Goal: Task Accomplishment & Management: Use online tool/utility

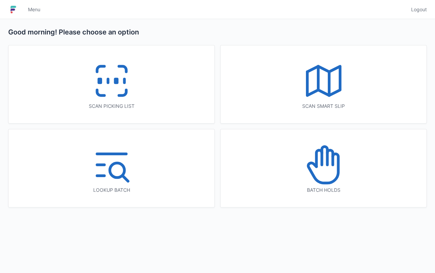
click at [123, 67] on icon at bounding box center [122, 68] width 7 height 5
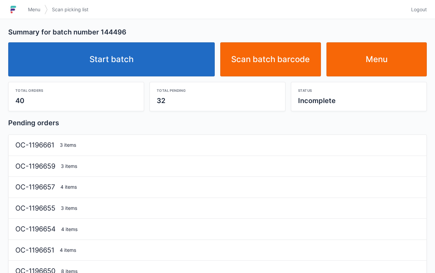
click at [121, 55] on link "Start batch" at bounding box center [111, 59] width 206 height 34
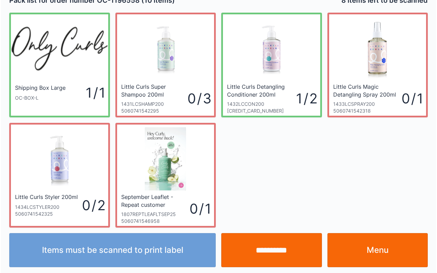
scroll to position [12, 0]
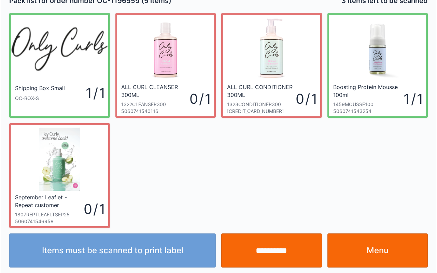
scroll to position [12, 0]
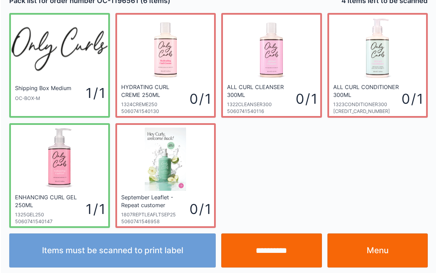
scroll to position [12, 0]
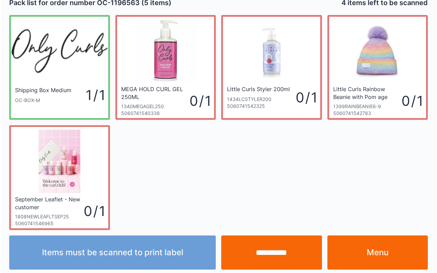
scroll to position [12, 0]
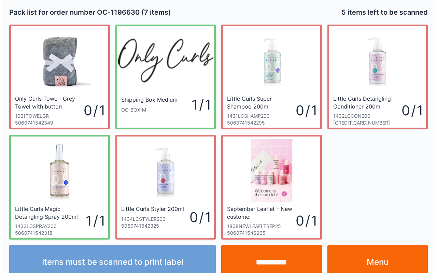
scroll to position [12, 0]
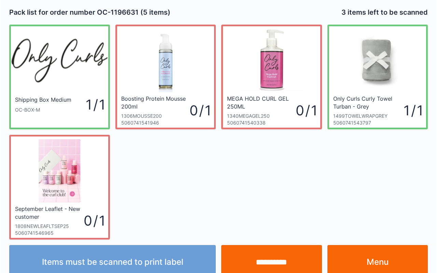
scroll to position [12, 0]
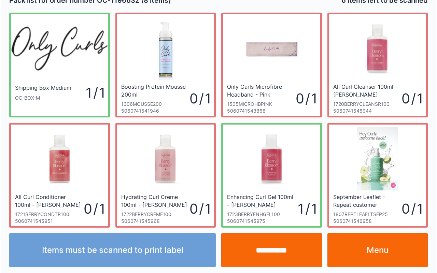
scroll to position [12, 0]
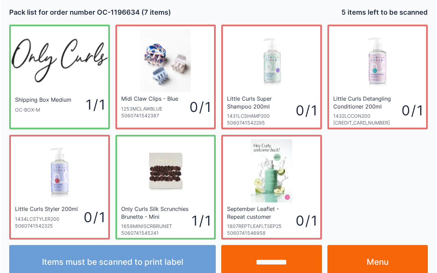
scroll to position [12, 0]
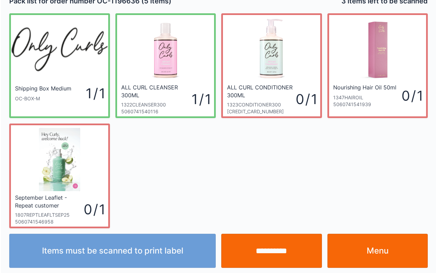
scroll to position [12, 0]
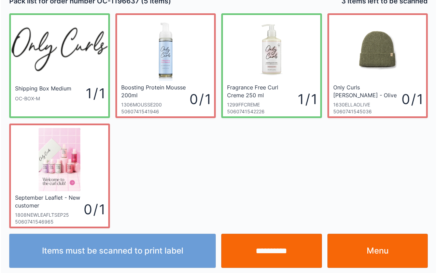
scroll to position [12, 0]
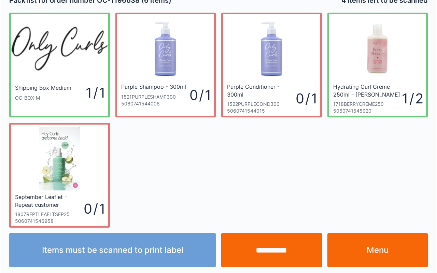
scroll to position [12, 0]
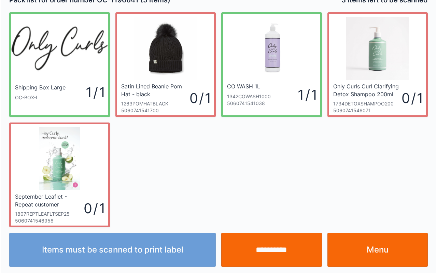
scroll to position [12, 0]
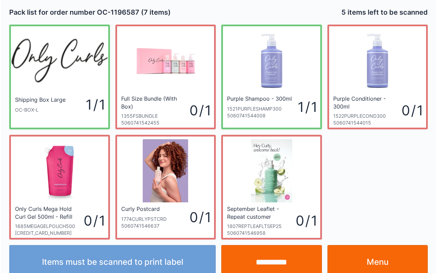
scroll to position [12, 0]
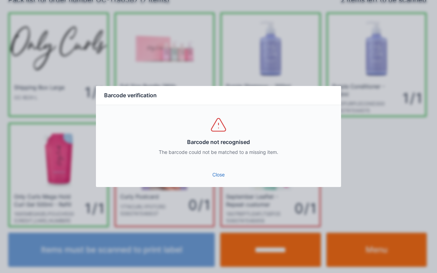
click at [211, 164] on div "Barcode not recognised The barcode could not be matched to a missing item." at bounding box center [218, 135] width 245 height 61
click at [230, 173] on link "Close" at bounding box center [218, 175] width 234 height 12
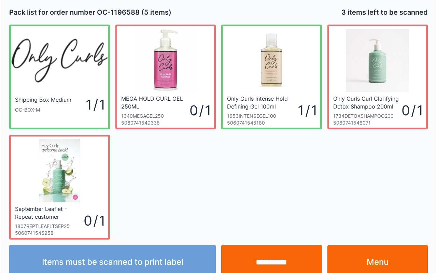
scroll to position [12, 0]
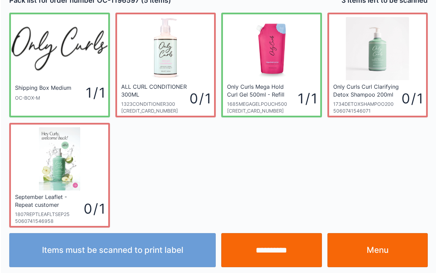
scroll to position [12, 0]
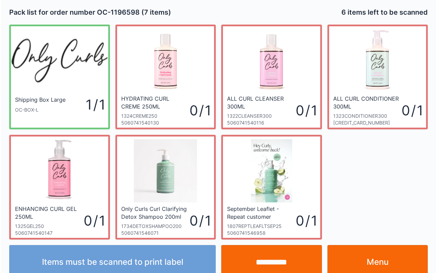
scroll to position [12, 0]
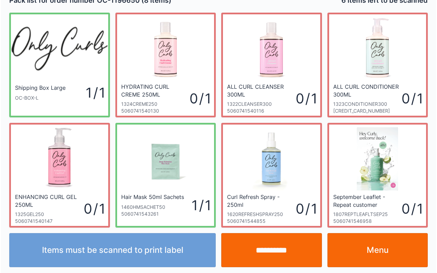
scroll to position [12, 0]
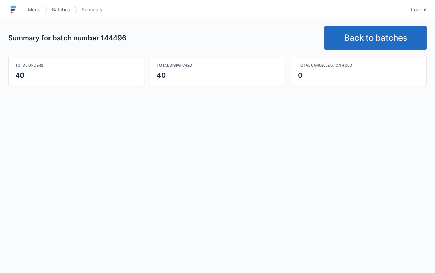
click at [379, 38] on link "Back to batches" at bounding box center [375, 38] width 102 height 24
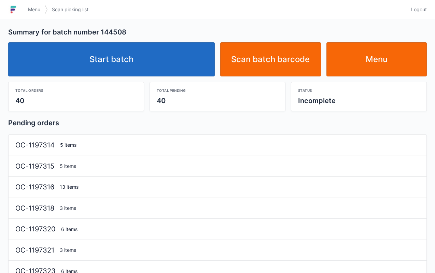
click at [129, 45] on link "Start batch" at bounding box center [111, 59] width 206 height 34
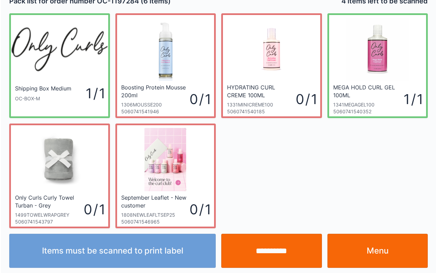
scroll to position [12, 0]
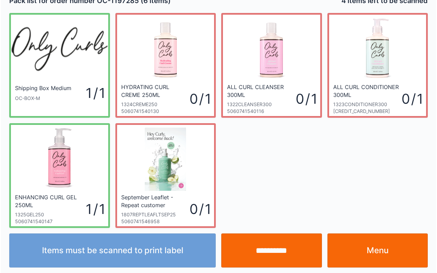
scroll to position [12, 0]
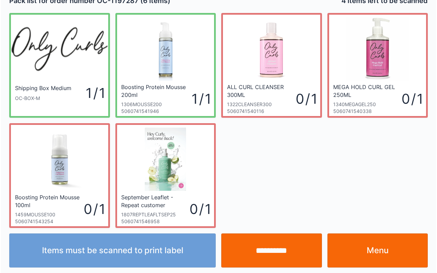
scroll to position [12, 0]
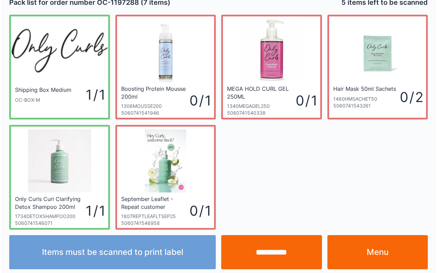
scroll to position [12, 0]
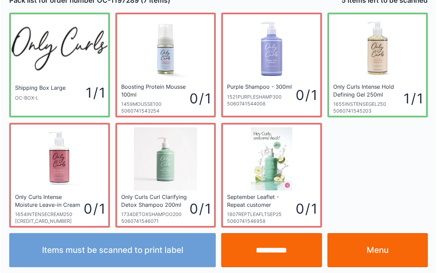
scroll to position [12, 0]
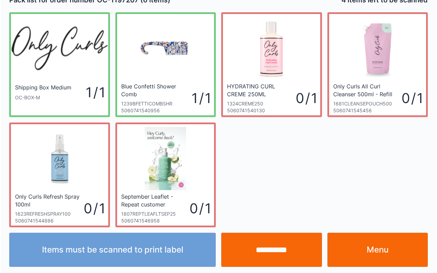
scroll to position [12, 0]
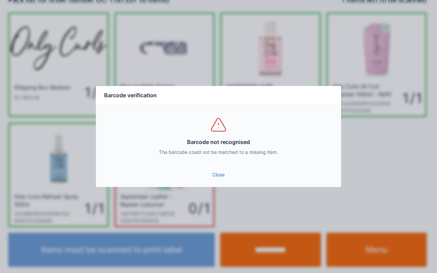
click at [207, 169] on link "Close" at bounding box center [218, 175] width 234 height 12
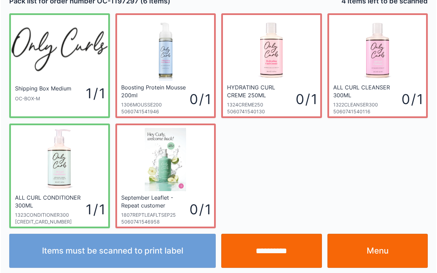
scroll to position [12, 0]
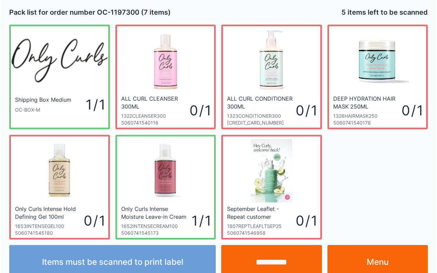
scroll to position [12, 0]
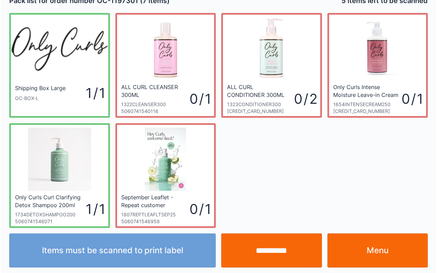
scroll to position [12, 0]
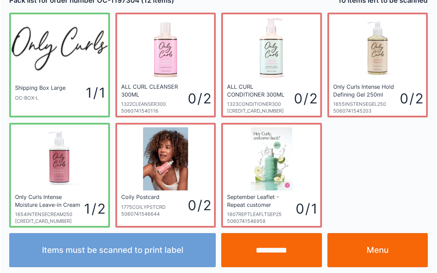
scroll to position [12, 0]
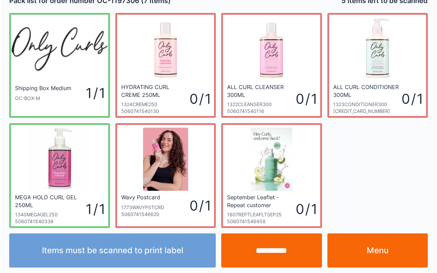
scroll to position [12, 0]
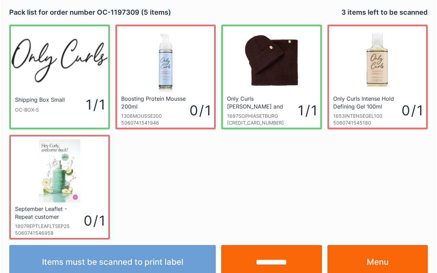
scroll to position [12, 0]
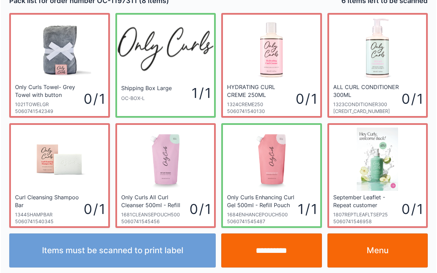
scroll to position [12, 0]
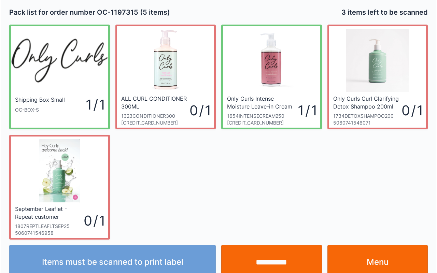
scroll to position [12, 0]
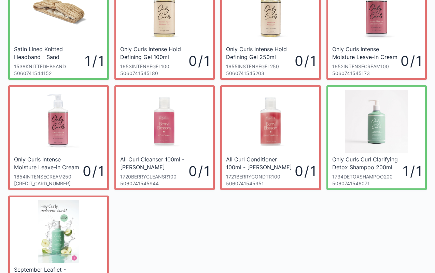
scroll to position [173, 0]
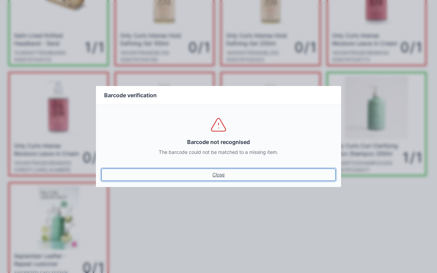
click at [222, 177] on link "Close" at bounding box center [218, 175] width 234 height 12
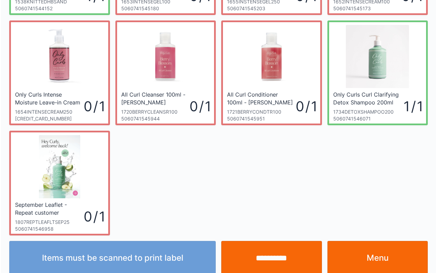
scroll to position [232, 0]
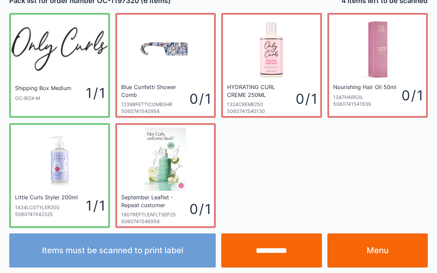
scroll to position [12, 0]
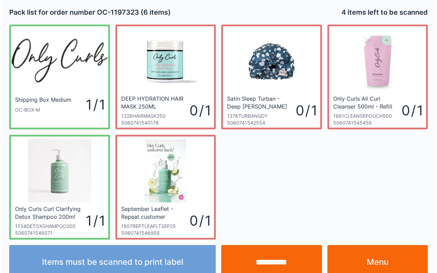
scroll to position [12, 0]
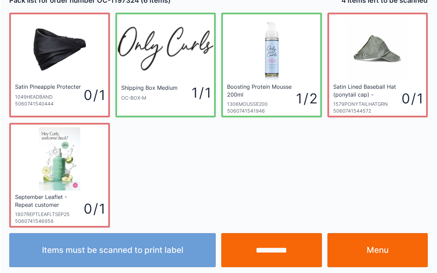
scroll to position [12, 0]
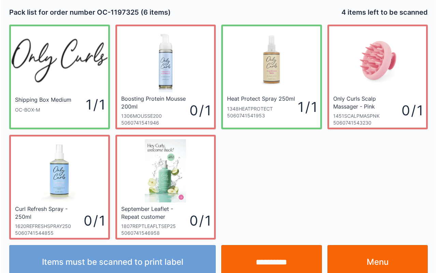
scroll to position [12, 0]
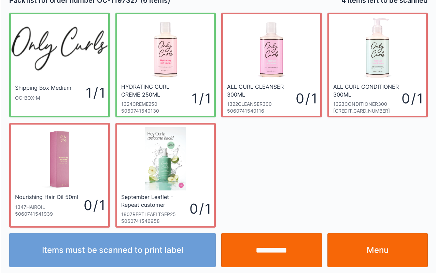
scroll to position [12, 0]
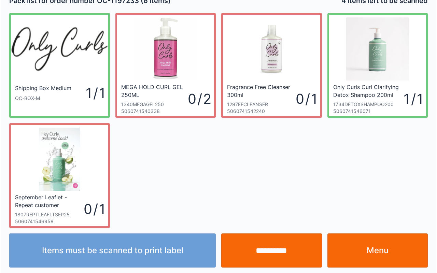
scroll to position [12, 0]
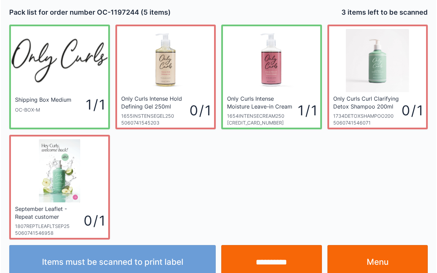
scroll to position [12, 0]
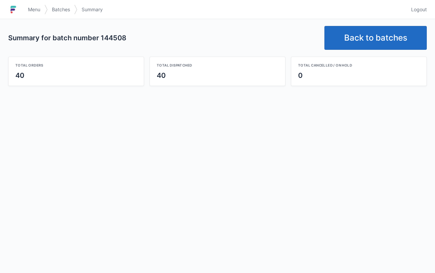
click at [364, 41] on link "Back to batches" at bounding box center [375, 38] width 102 height 24
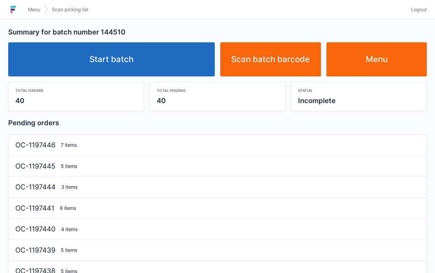
click at [132, 61] on link "Start batch" at bounding box center [111, 59] width 206 height 34
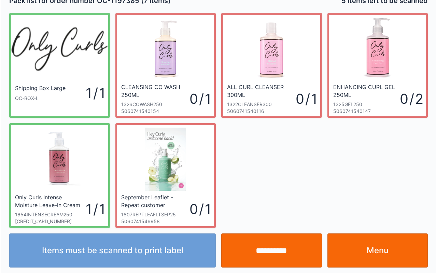
scroll to position [12, 0]
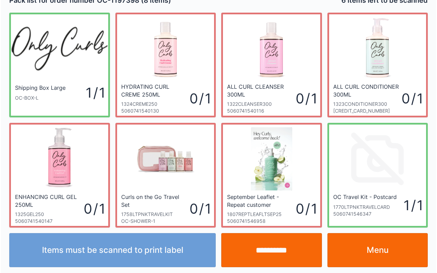
scroll to position [12, 0]
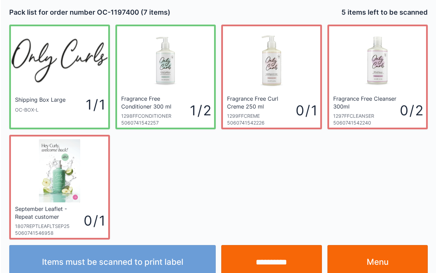
scroll to position [12, 0]
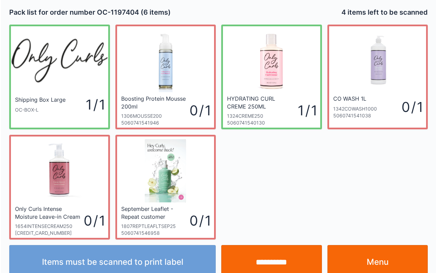
scroll to position [12, 0]
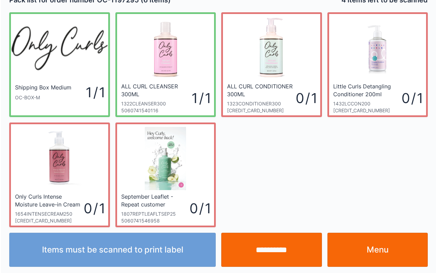
scroll to position [12, 0]
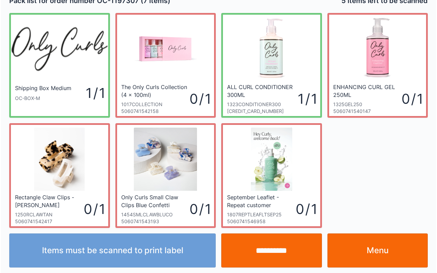
scroll to position [12, 0]
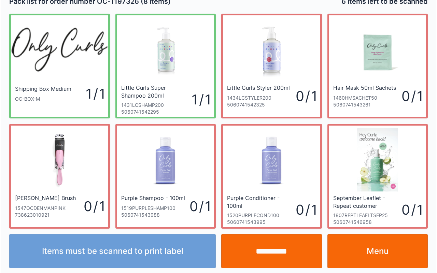
scroll to position [12, 0]
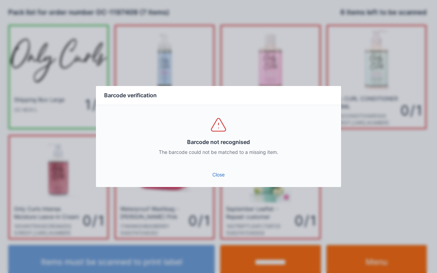
click at [216, 169] on link "Close" at bounding box center [218, 175] width 234 height 12
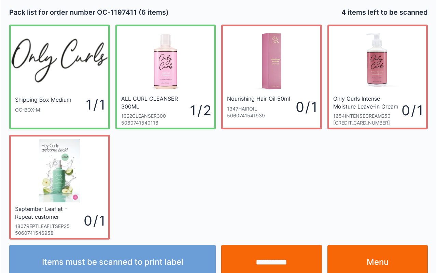
scroll to position [12, 0]
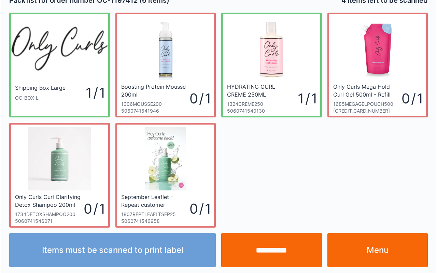
scroll to position [12, 0]
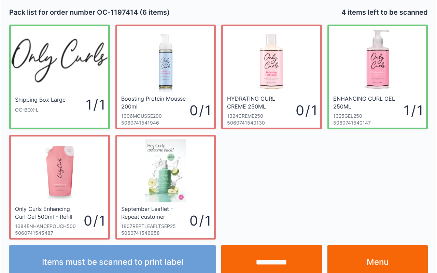
scroll to position [12, 0]
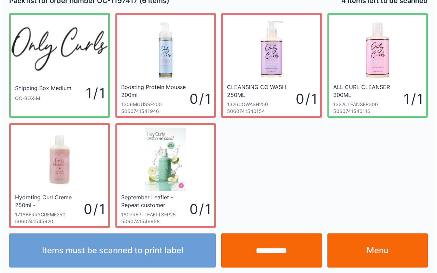
scroll to position [12, 0]
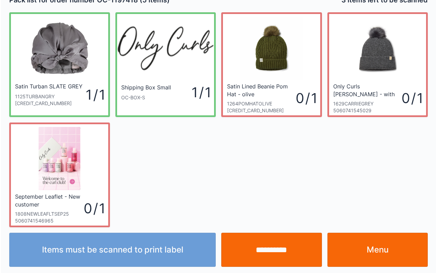
scroll to position [12, 0]
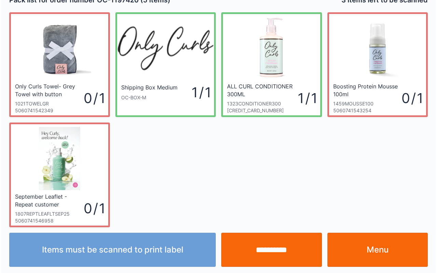
scroll to position [12, 0]
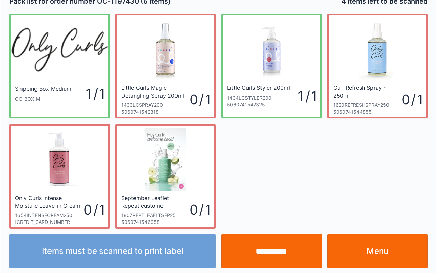
scroll to position [12, 0]
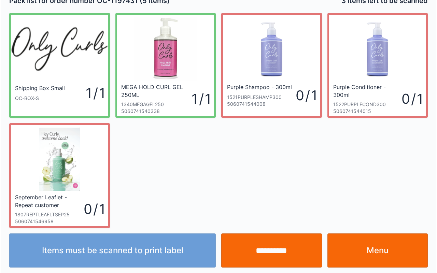
scroll to position [12, 0]
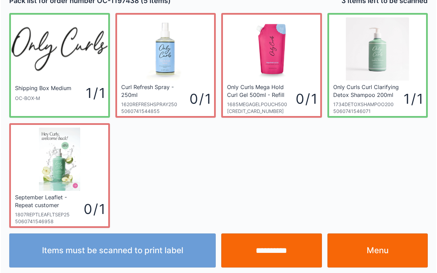
scroll to position [12, 0]
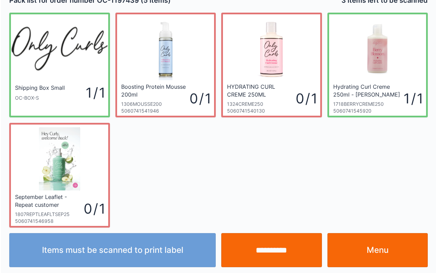
scroll to position [12, 0]
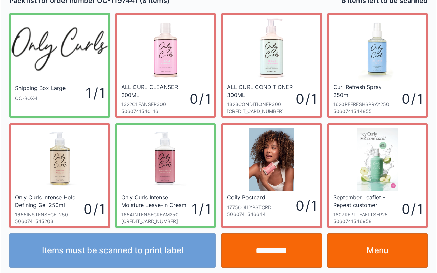
scroll to position [12, 0]
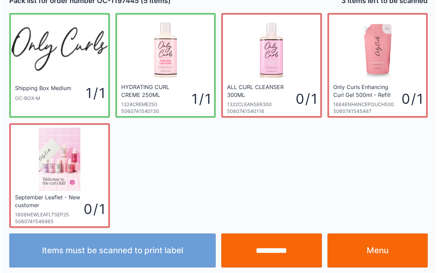
scroll to position [12, 0]
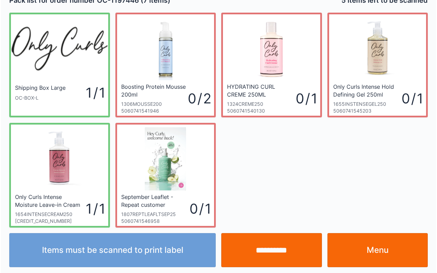
scroll to position [12, 0]
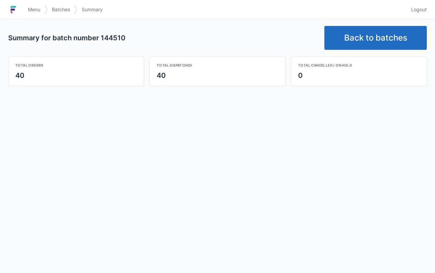
click at [393, 43] on link "Back to batches" at bounding box center [375, 38] width 102 height 24
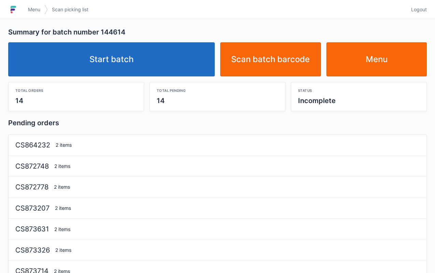
click at [136, 51] on link "Start batch" at bounding box center [111, 59] width 206 height 34
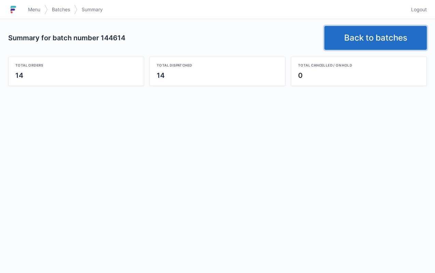
click at [380, 40] on link "Back to batches" at bounding box center [375, 38] width 102 height 24
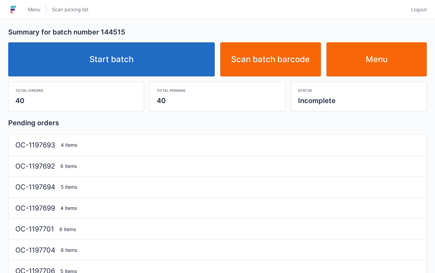
click at [121, 58] on link "Start batch" at bounding box center [111, 59] width 206 height 34
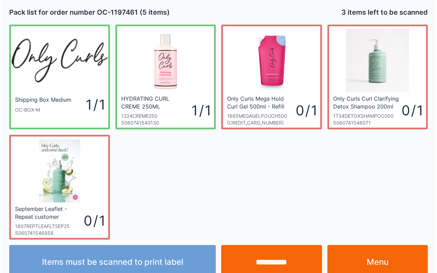
scroll to position [12, 0]
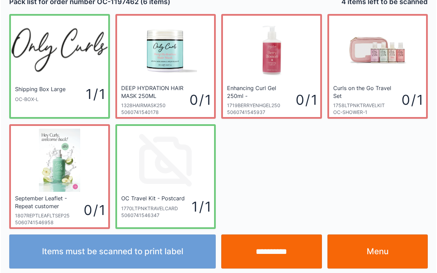
scroll to position [12, 0]
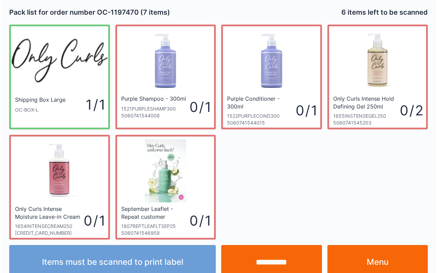
scroll to position [12, 0]
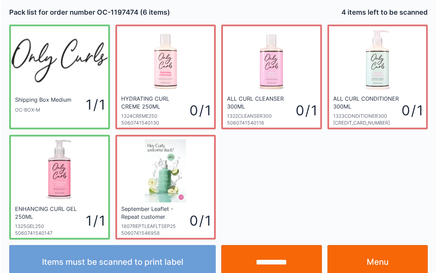
scroll to position [12, 0]
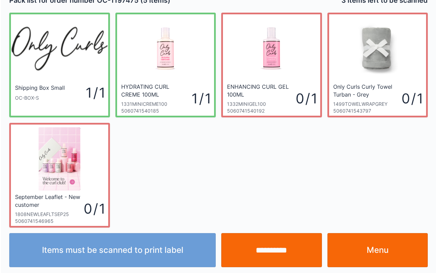
scroll to position [12, 0]
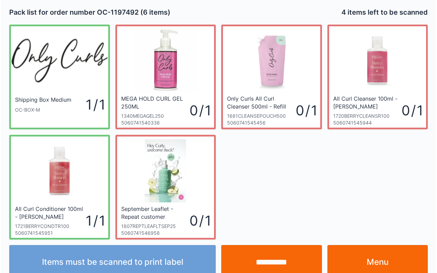
scroll to position [12, 0]
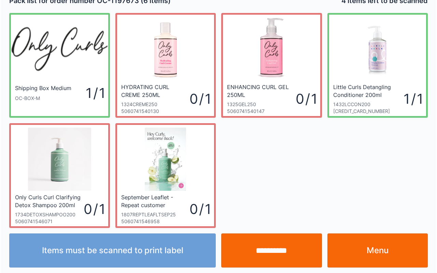
scroll to position [12, 0]
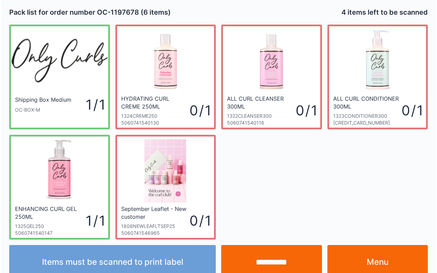
scroll to position [12, 0]
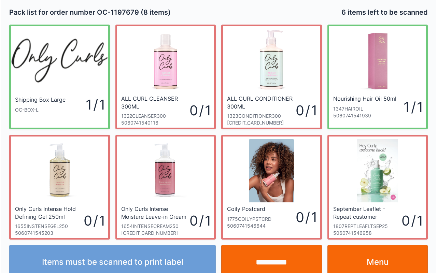
scroll to position [12, 0]
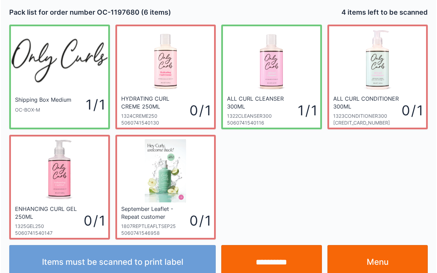
scroll to position [12, 0]
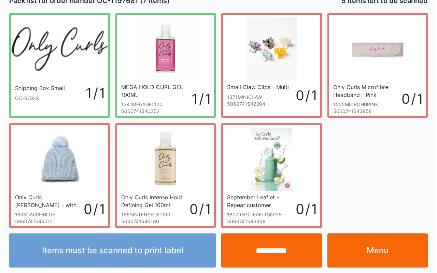
scroll to position [12, 0]
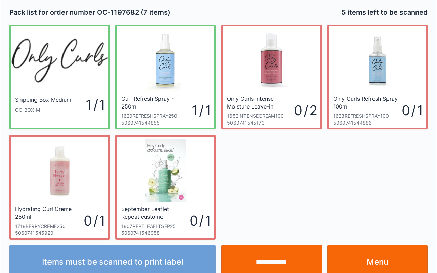
scroll to position [12, 0]
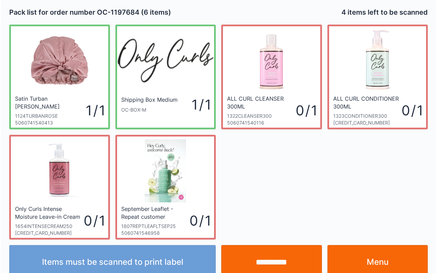
scroll to position [12, 0]
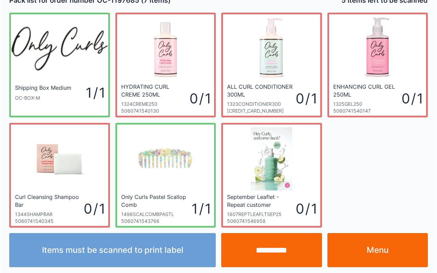
scroll to position [12, 0]
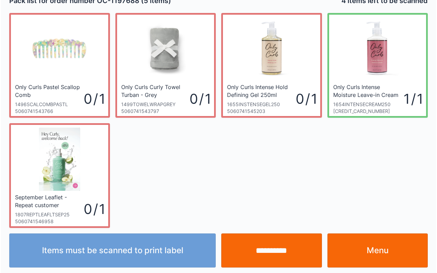
scroll to position [12, 0]
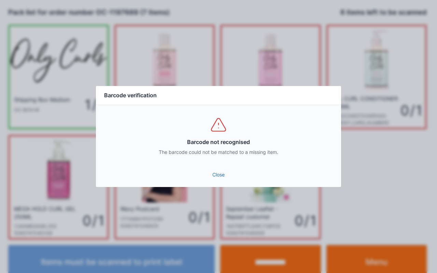
click at [216, 169] on link "Close" at bounding box center [218, 175] width 234 height 12
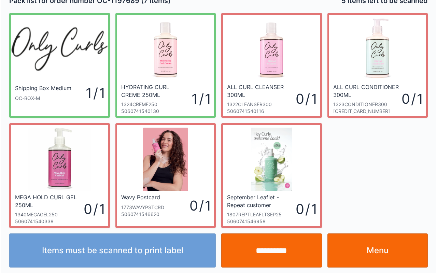
scroll to position [12, 0]
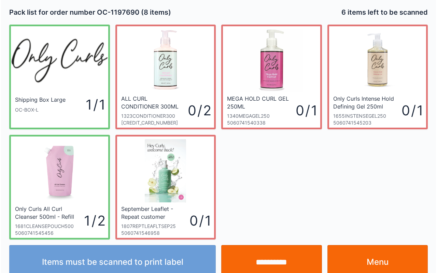
scroll to position [12, 0]
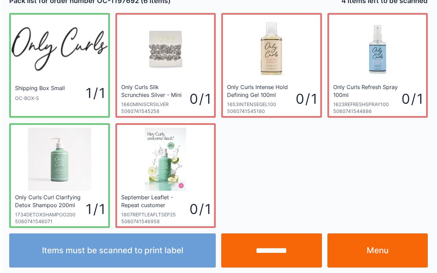
scroll to position [12, 0]
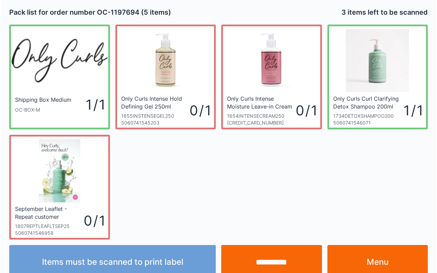
scroll to position [12, 0]
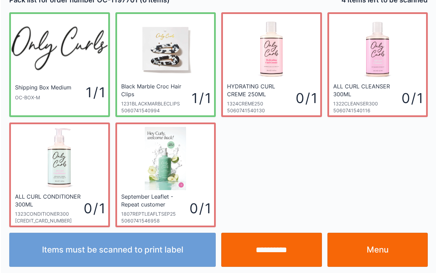
scroll to position [12, 0]
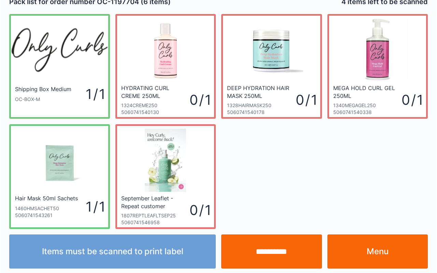
scroll to position [12, 0]
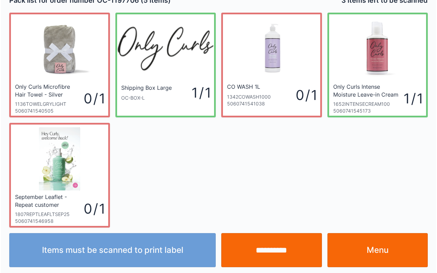
scroll to position [12, 0]
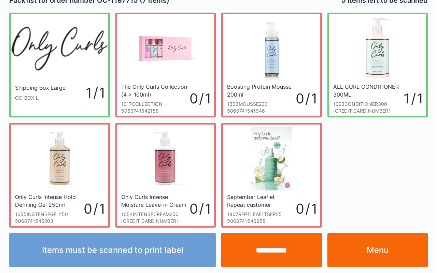
scroll to position [12, 0]
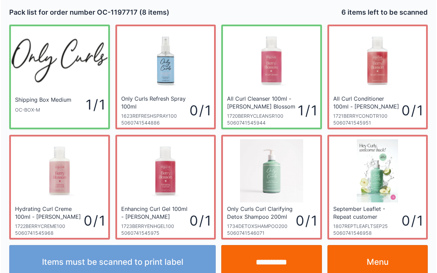
scroll to position [12, 0]
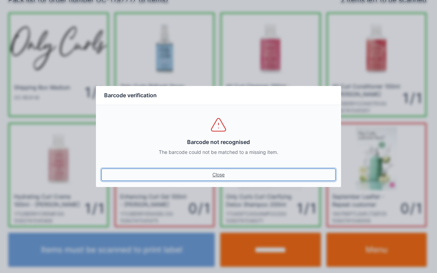
click at [208, 169] on link "Close" at bounding box center [218, 175] width 234 height 12
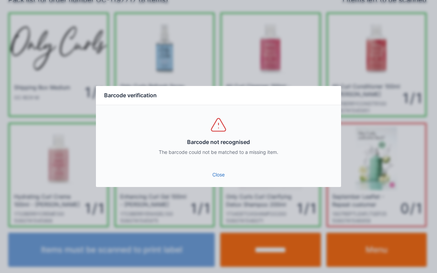
click at [222, 178] on link "Close" at bounding box center [218, 175] width 234 height 12
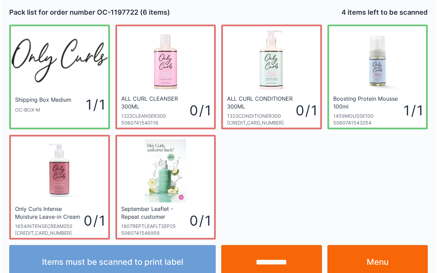
scroll to position [12, 0]
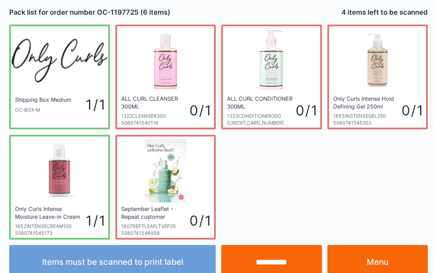
scroll to position [12, 0]
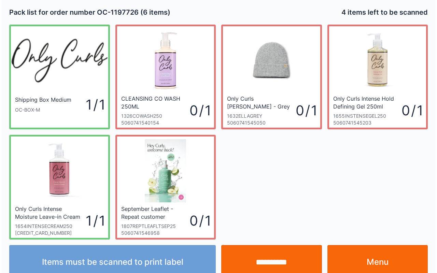
scroll to position [12, 0]
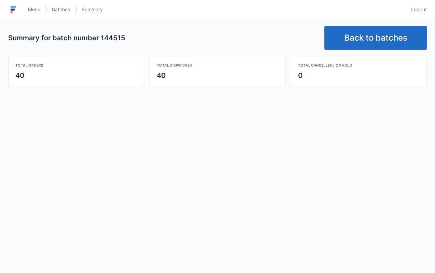
click at [375, 35] on link "Back to batches" at bounding box center [375, 38] width 102 height 24
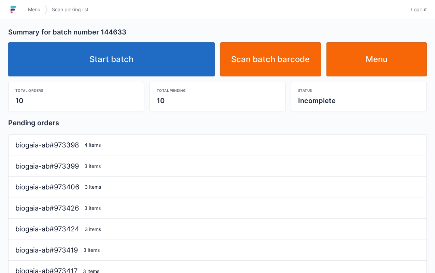
click at [123, 48] on link "Start batch" at bounding box center [111, 59] width 206 height 34
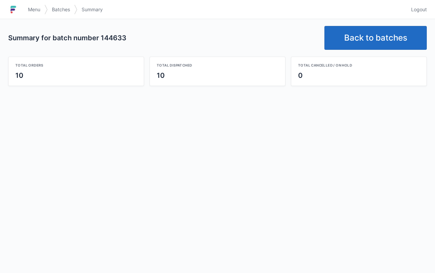
click at [382, 31] on link "Back to batches" at bounding box center [375, 38] width 102 height 24
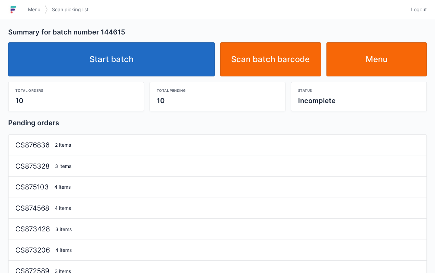
click at [139, 58] on link "Start batch" at bounding box center [111, 59] width 206 height 34
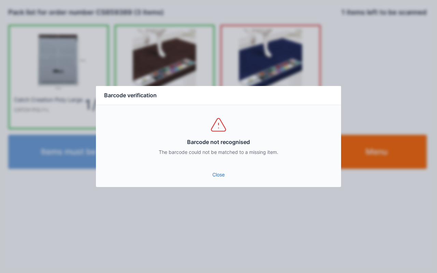
click at [215, 170] on link "Close" at bounding box center [218, 175] width 234 height 12
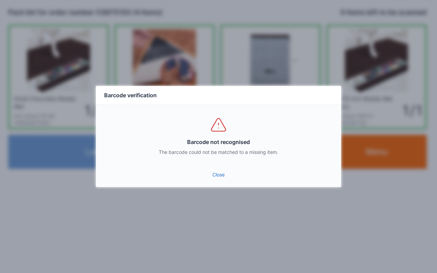
click at [221, 163] on div "Barcode not recognised The barcode could not be matched to a missing item." at bounding box center [218, 135] width 245 height 61
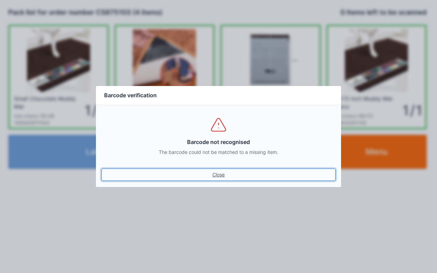
click at [221, 179] on link "Close" at bounding box center [218, 175] width 234 height 12
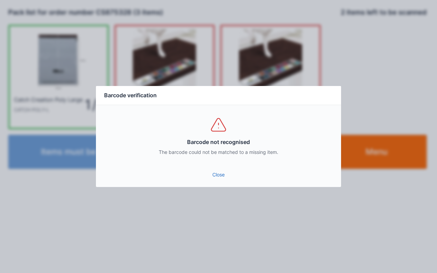
click at [216, 179] on link "Close" at bounding box center [218, 175] width 234 height 12
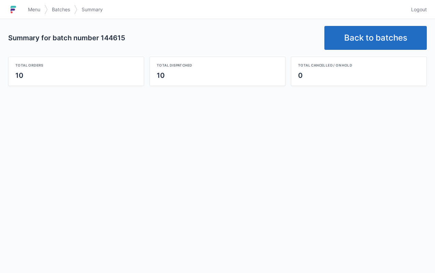
click at [373, 37] on link "Back to batches" at bounding box center [375, 38] width 102 height 24
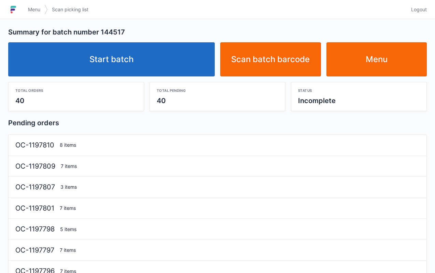
click at [121, 58] on link "Start batch" at bounding box center [111, 59] width 206 height 34
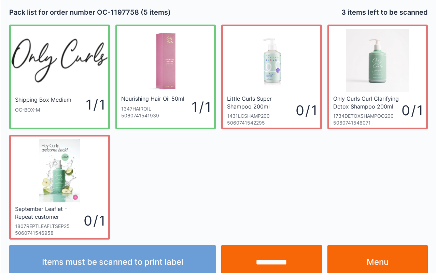
scroll to position [12, 0]
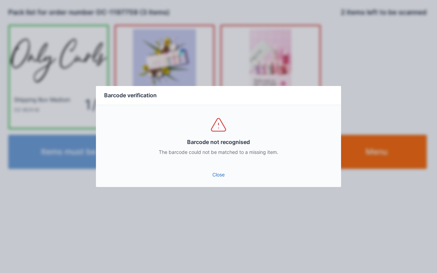
click at [218, 176] on link "Close" at bounding box center [218, 175] width 234 height 12
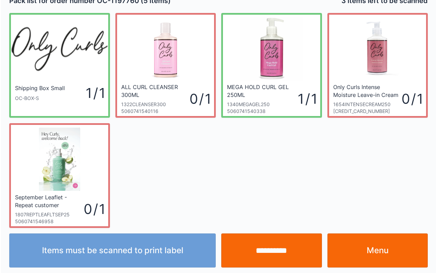
scroll to position [12, 0]
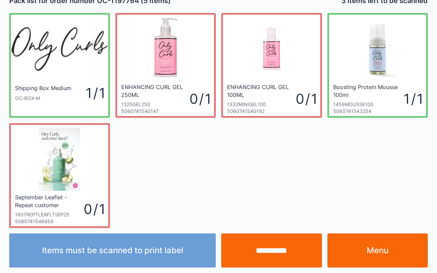
scroll to position [12, 0]
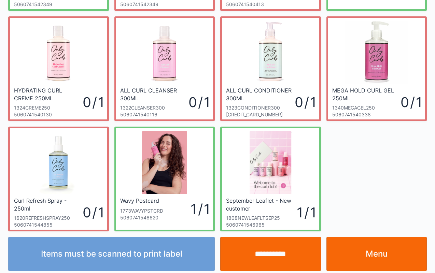
scroll to position [123, 0]
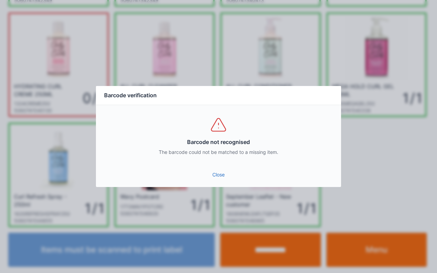
click at [220, 163] on div "Barcode not recognised The barcode could not be matched to a missing item." at bounding box center [218, 135] width 245 height 61
click at [231, 173] on link "Close" at bounding box center [218, 175] width 234 height 12
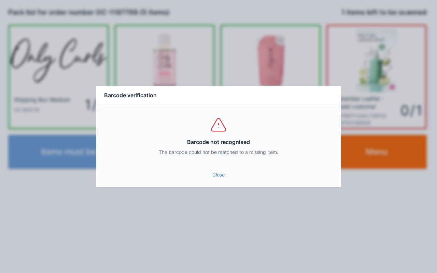
click at [235, 172] on link "Close" at bounding box center [218, 175] width 234 height 12
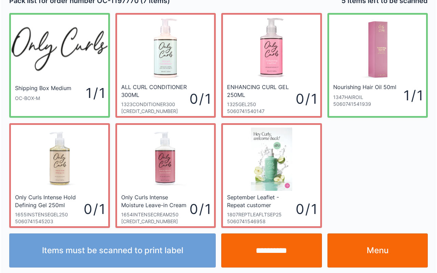
scroll to position [12, 0]
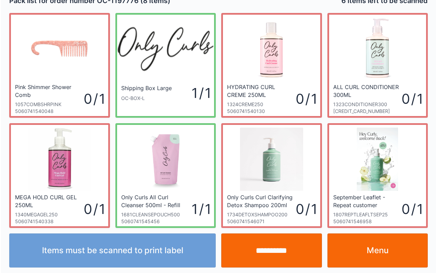
scroll to position [12, 0]
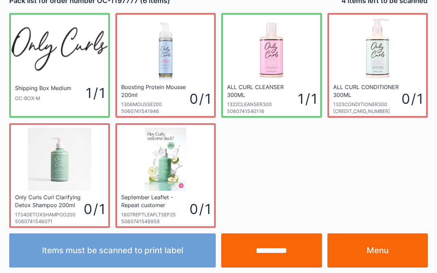
scroll to position [12, 0]
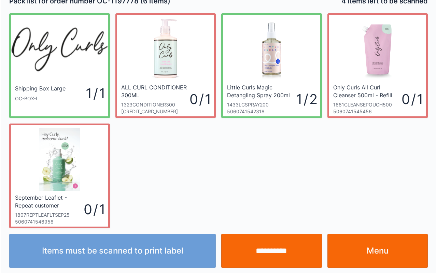
scroll to position [12, 0]
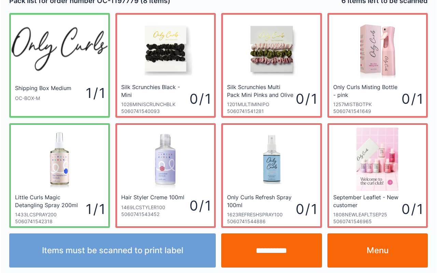
scroll to position [12, 0]
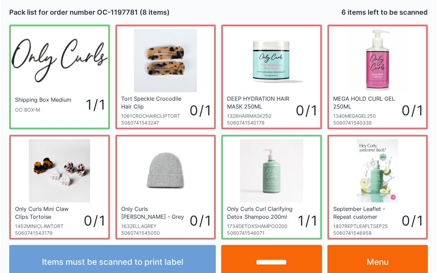
scroll to position [12, 0]
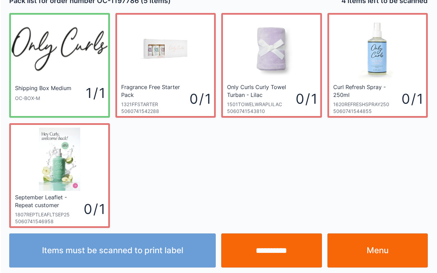
scroll to position [12, 0]
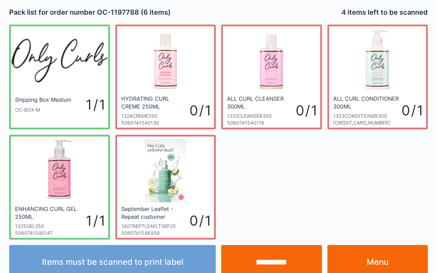
scroll to position [12, 0]
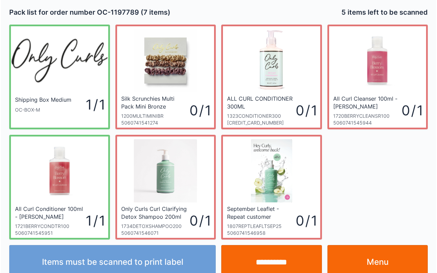
scroll to position [12, 0]
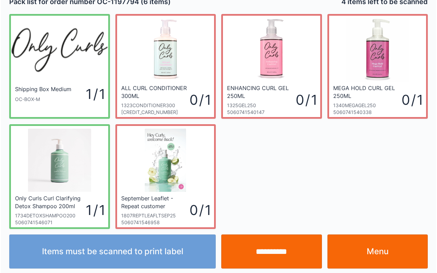
scroll to position [12, 0]
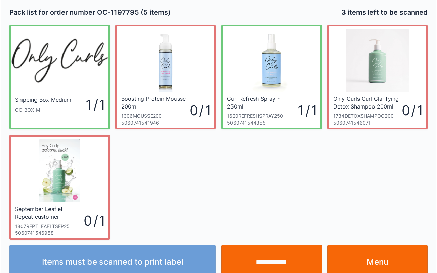
scroll to position [12, 0]
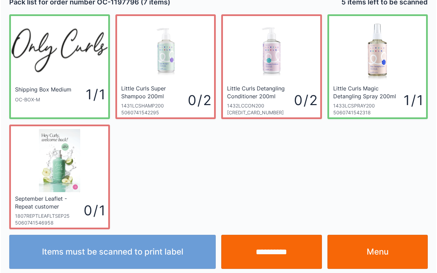
scroll to position [12, 0]
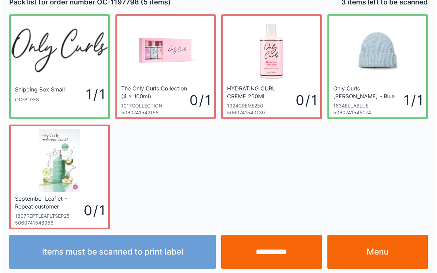
scroll to position [12, 0]
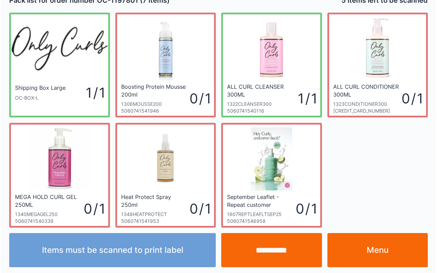
scroll to position [12, 0]
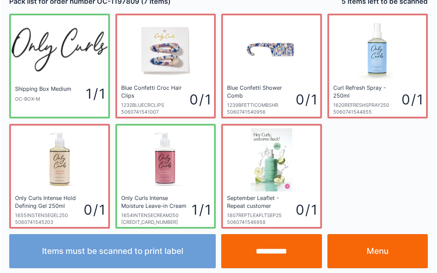
scroll to position [12, 0]
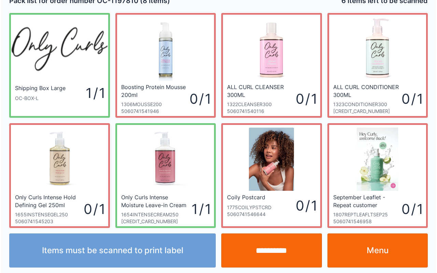
scroll to position [12, 0]
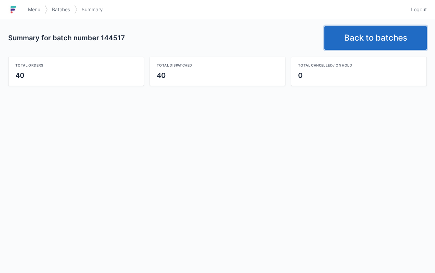
click at [370, 40] on link "Back to batches" at bounding box center [375, 38] width 102 height 24
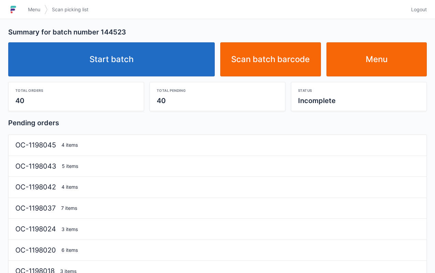
click at [119, 50] on link "Start batch" at bounding box center [111, 59] width 206 height 34
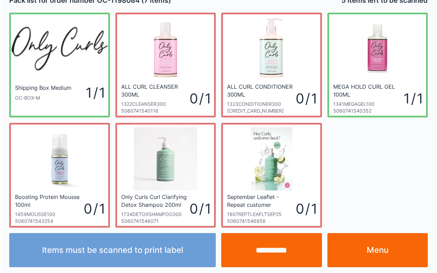
scroll to position [12, 0]
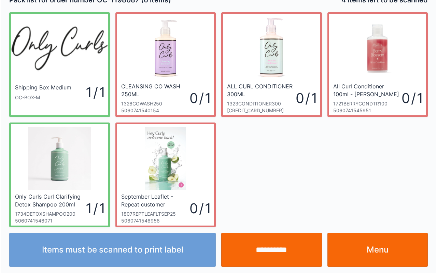
scroll to position [12, 0]
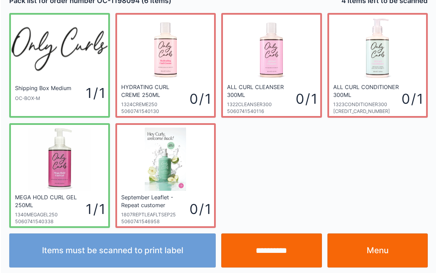
scroll to position [12, 0]
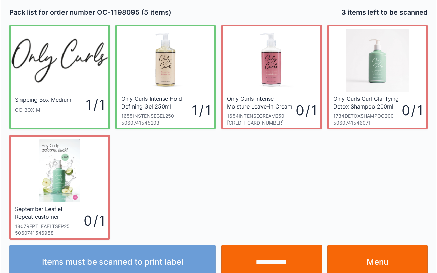
scroll to position [12, 0]
